Goal: Entertainment & Leisure: Browse casually

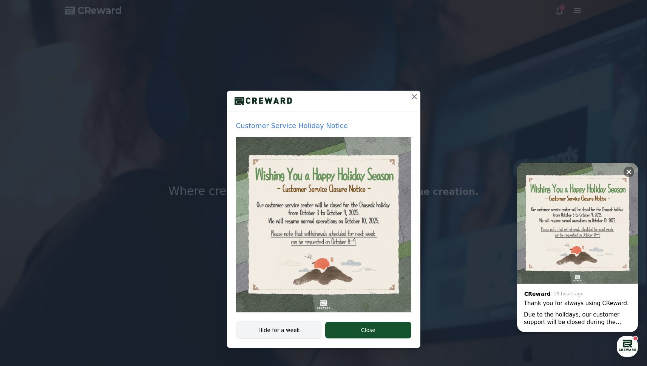
click at [295, 330] on button "Hide for a week" at bounding box center [279, 329] width 86 height 17
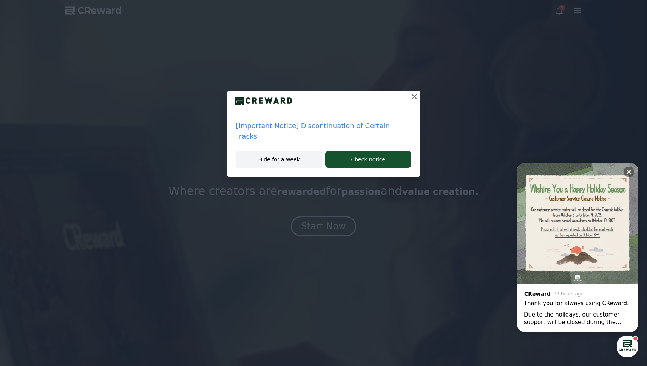
click at [303, 151] on button "Hide for a week" at bounding box center [279, 159] width 86 height 17
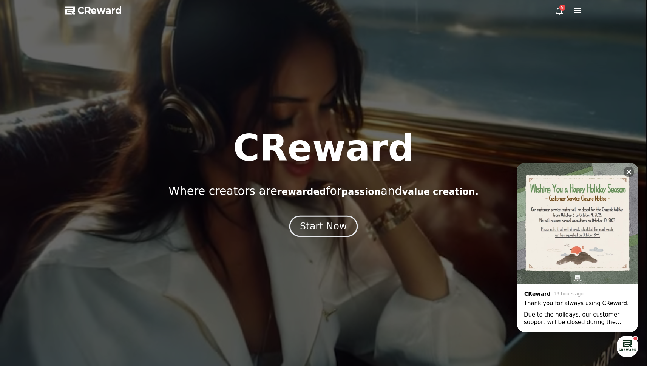
click at [325, 236] on button "Start Now" at bounding box center [323, 226] width 68 height 22
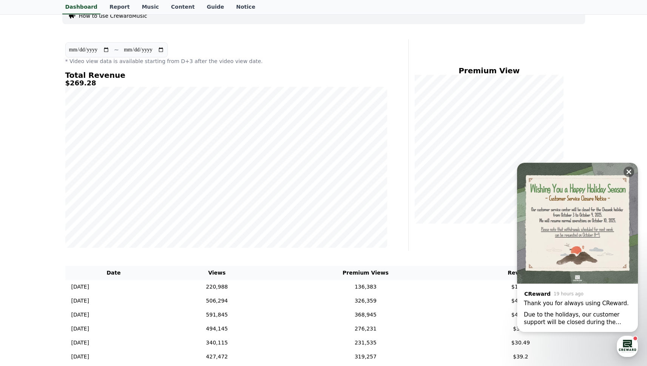
scroll to position [56, 0]
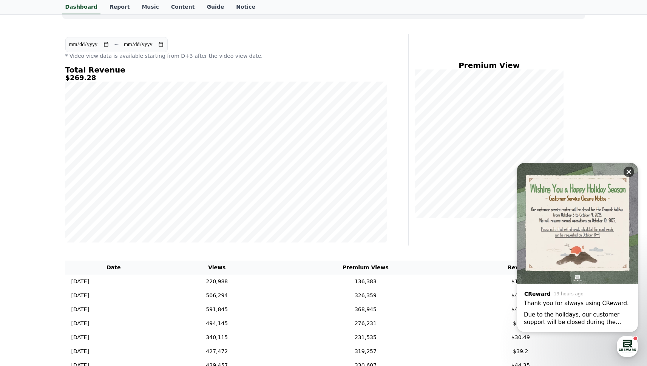
click at [628, 173] on icon at bounding box center [629, 172] width 8 height 8
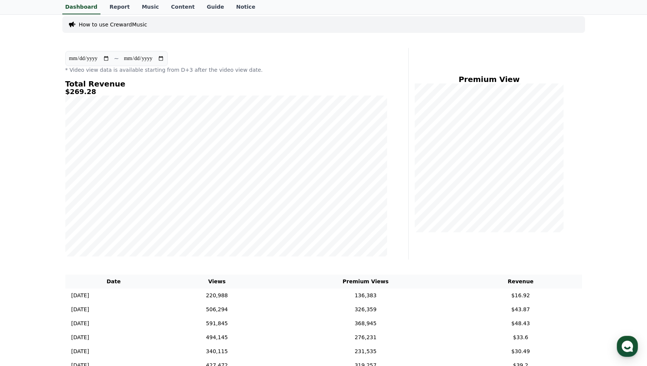
scroll to position [0, 0]
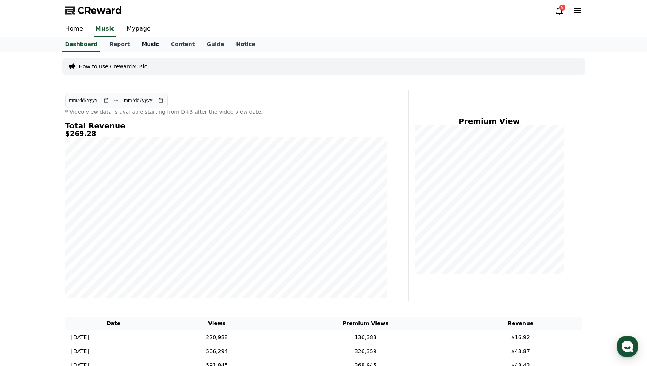
click at [145, 47] on link "Music" at bounding box center [150, 44] width 29 height 14
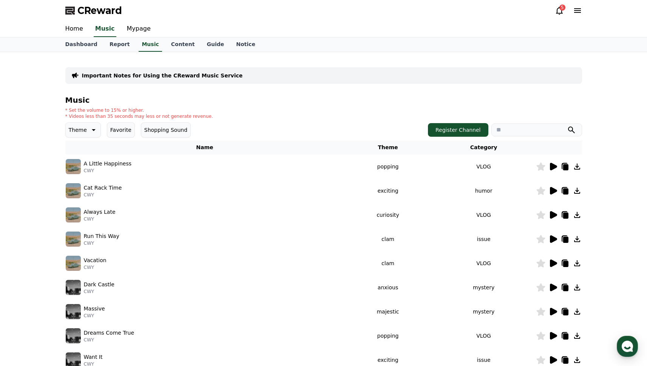
click at [88, 130] on icon at bounding box center [92, 129] width 9 height 9
click at [79, 148] on button "Bright" at bounding box center [77, 149] width 22 height 17
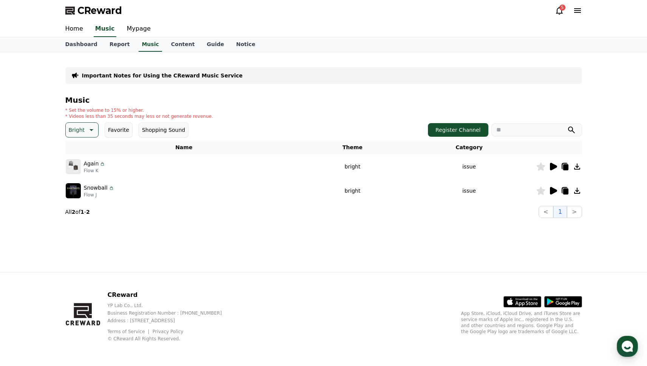
click at [97, 131] on button "Bright" at bounding box center [82, 129] width 34 height 15
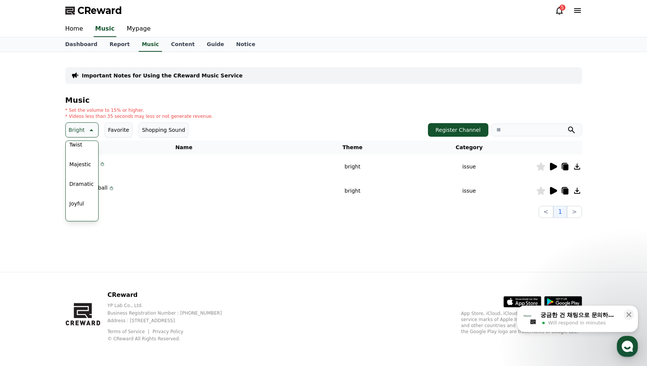
scroll to position [153, 0]
click at [76, 193] on button "Joyful" at bounding box center [76, 193] width 21 height 17
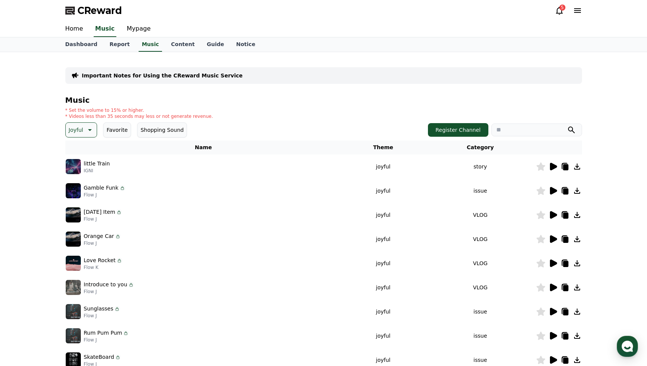
click at [93, 124] on button "Joyful" at bounding box center [81, 129] width 32 height 15
click at [82, 187] on button "Exciting" at bounding box center [79, 188] width 27 height 17
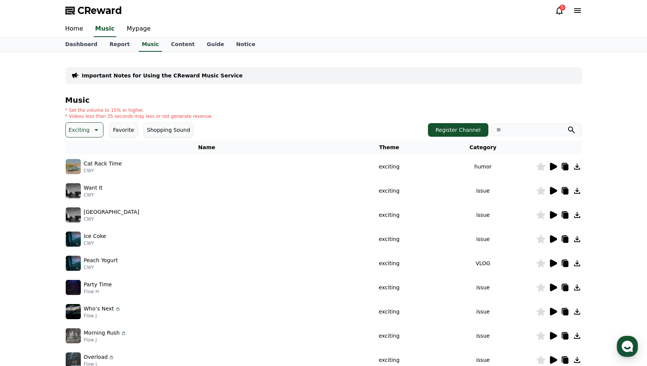
click at [88, 131] on button "Exciting" at bounding box center [84, 129] width 39 height 15
click at [82, 178] on button "Cute" at bounding box center [75, 177] width 19 height 17
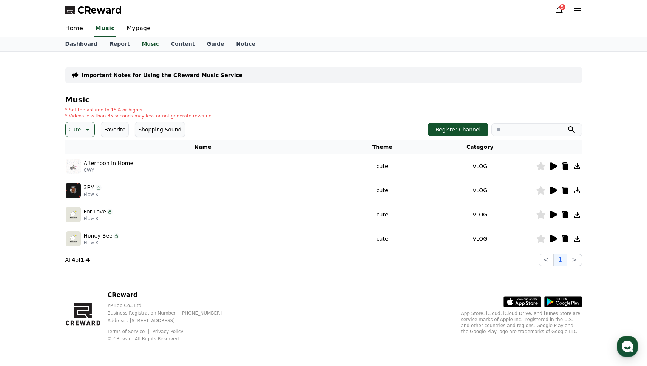
click at [74, 188] on img at bounding box center [73, 190] width 15 height 15
click at [554, 190] on icon at bounding box center [553, 191] width 7 height 8
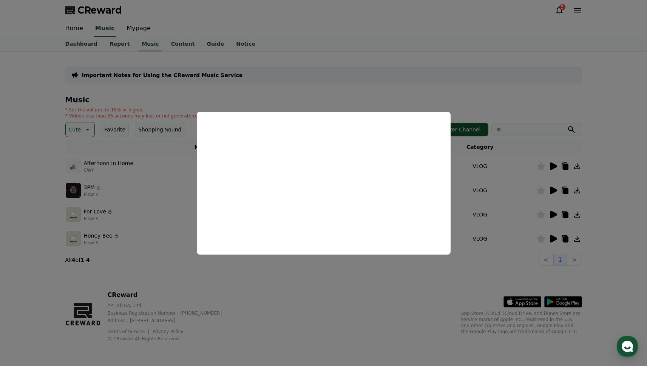
click at [503, 205] on button "close modal" at bounding box center [323, 183] width 647 height 366
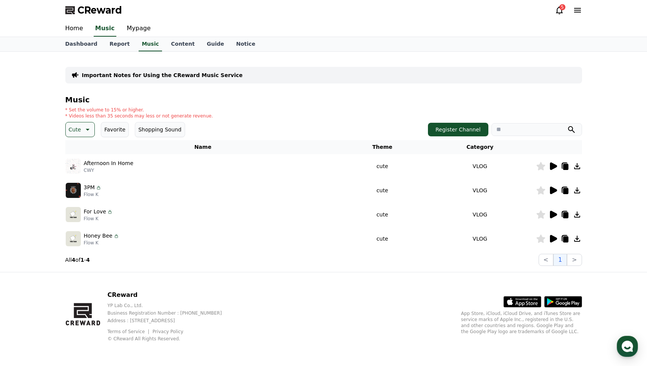
click at [553, 214] on icon at bounding box center [553, 215] width 7 height 8
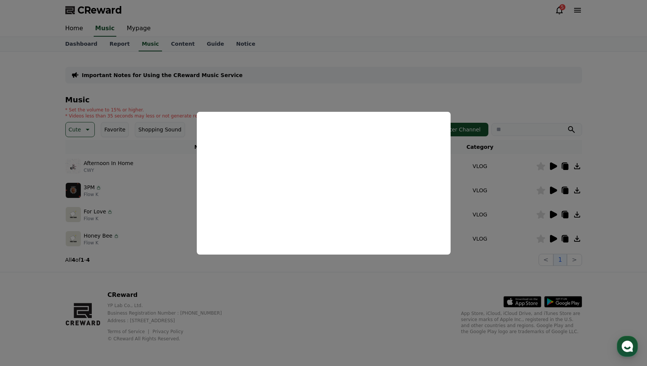
click at [552, 232] on button "close modal" at bounding box center [323, 183] width 647 height 366
click at [552, 236] on icon at bounding box center [553, 239] width 7 height 8
click at [130, 101] on button "close modal" at bounding box center [323, 183] width 647 height 366
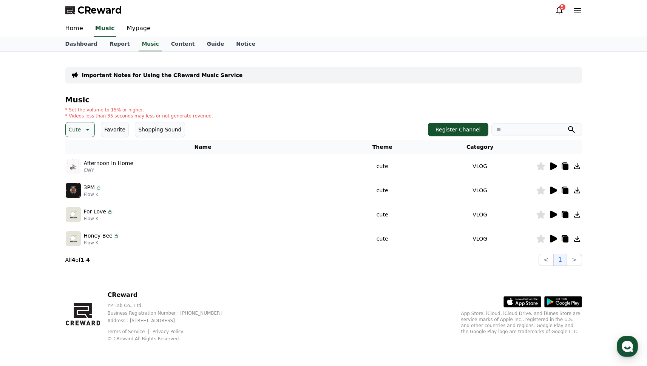
click at [82, 130] on icon at bounding box center [86, 129] width 9 height 9
click at [78, 197] on button "Bright" at bounding box center [77, 198] width 22 height 17
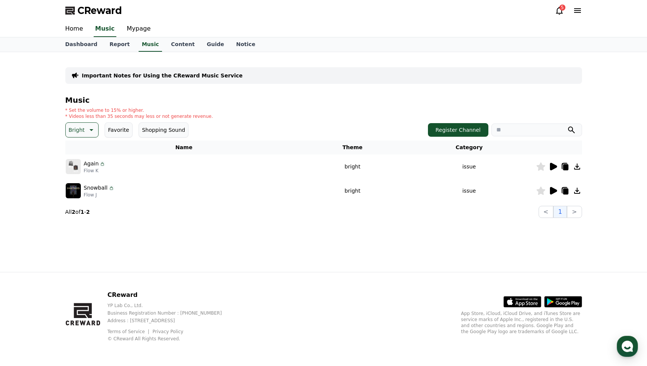
click at [76, 190] on img at bounding box center [73, 190] width 15 height 15
click at [549, 187] on icon at bounding box center [552, 190] width 9 height 9
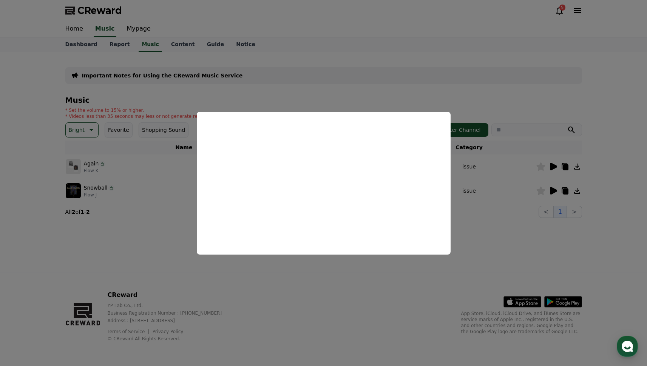
click at [555, 166] on button "close modal" at bounding box center [323, 183] width 647 height 366
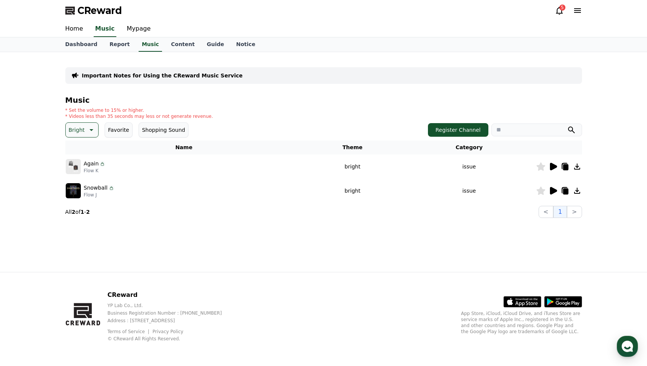
click at [552, 167] on icon at bounding box center [553, 167] width 7 height 8
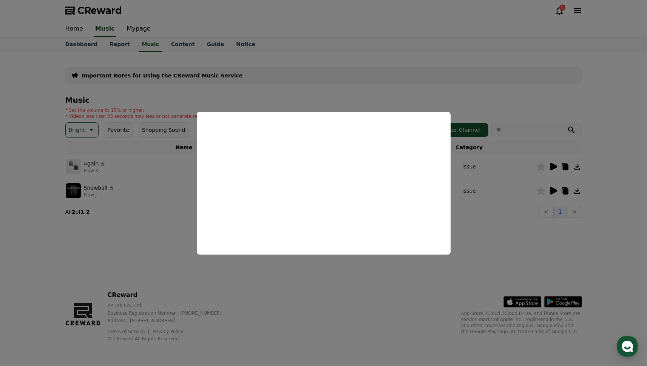
click at [325, 99] on button "close modal" at bounding box center [323, 183] width 647 height 366
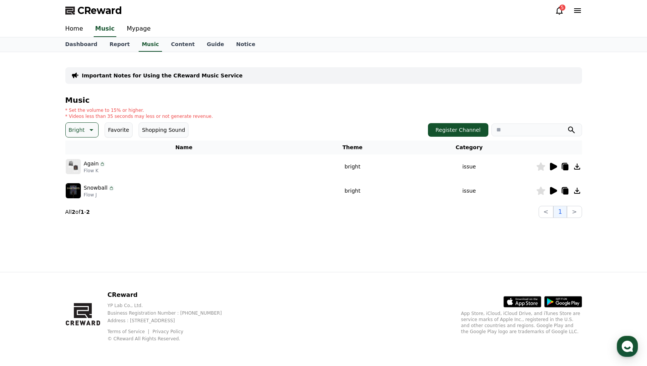
click at [82, 130] on p "Bright" at bounding box center [77, 130] width 16 height 11
click at [83, 202] on button "Exciting" at bounding box center [79, 208] width 27 height 17
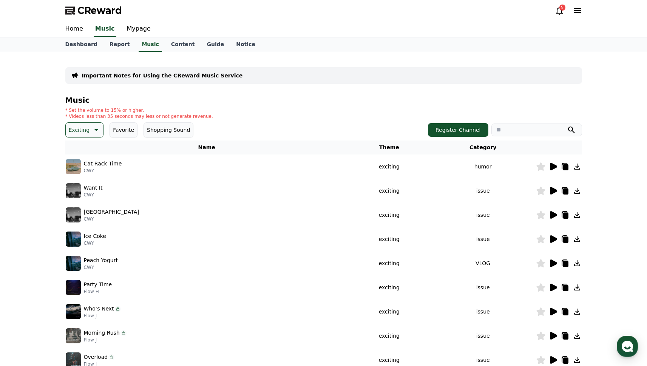
click at [552, 168] on icon at bounding box center [553, 167] width 7 height 8
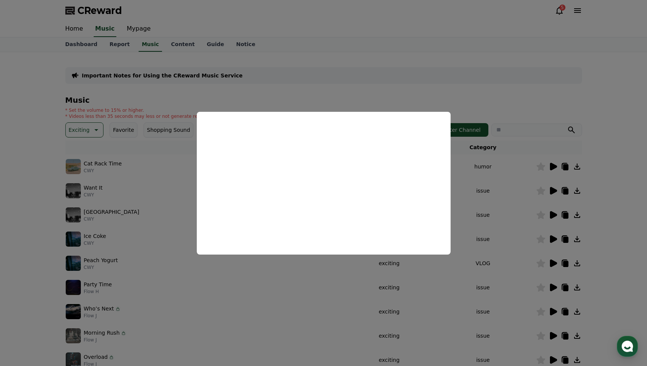
click at [520, 164] on button "close modal" at bounding box center [323, 183] width 647 height 366
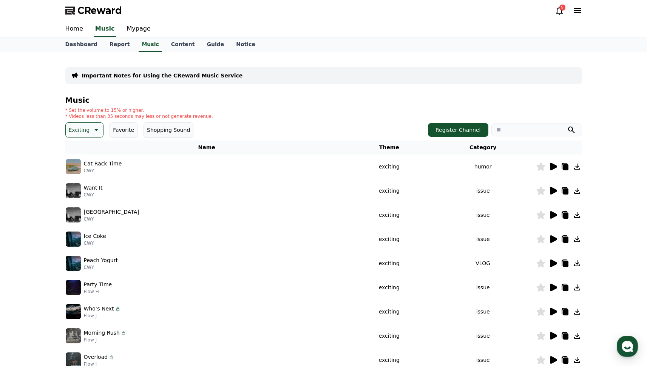
click at [565, 165] on icon at bounding box center [565, 167] width 5 height 6
click at [77, 28] on link "Home" at bounding box center [74, 29] width 30 height 16
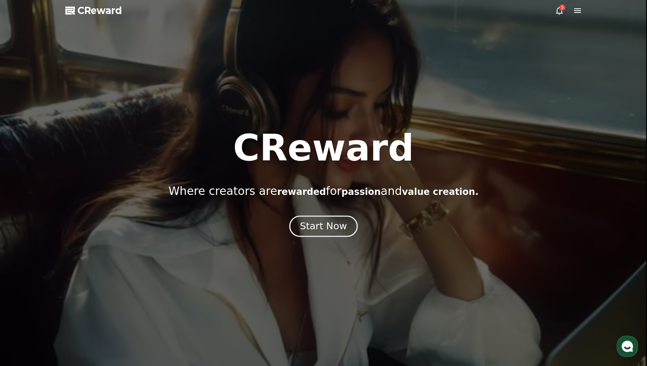
click at [325, 230] on div "Start Now" at bounding box center [323, 226] width 47 height 13
